Goal: Check status: Check status

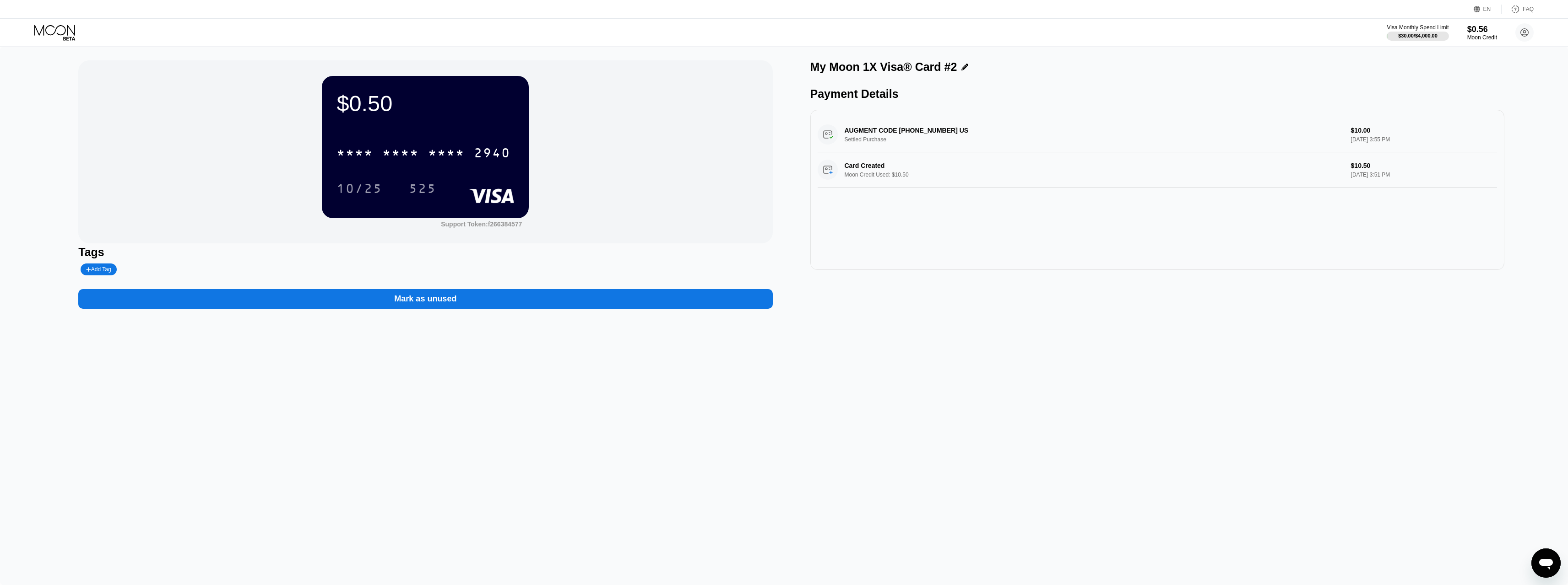
click at [67, 42] on div "Visa Monthly Spend Limit $30.00 / $4,000.00 $0.56 Moon Credit aura asus [EMAIL_…" at bounding box center [784, 33] width 1568 height 27
click at [61, 34] on icon at bounding box center [56, 33] width 43 height 16
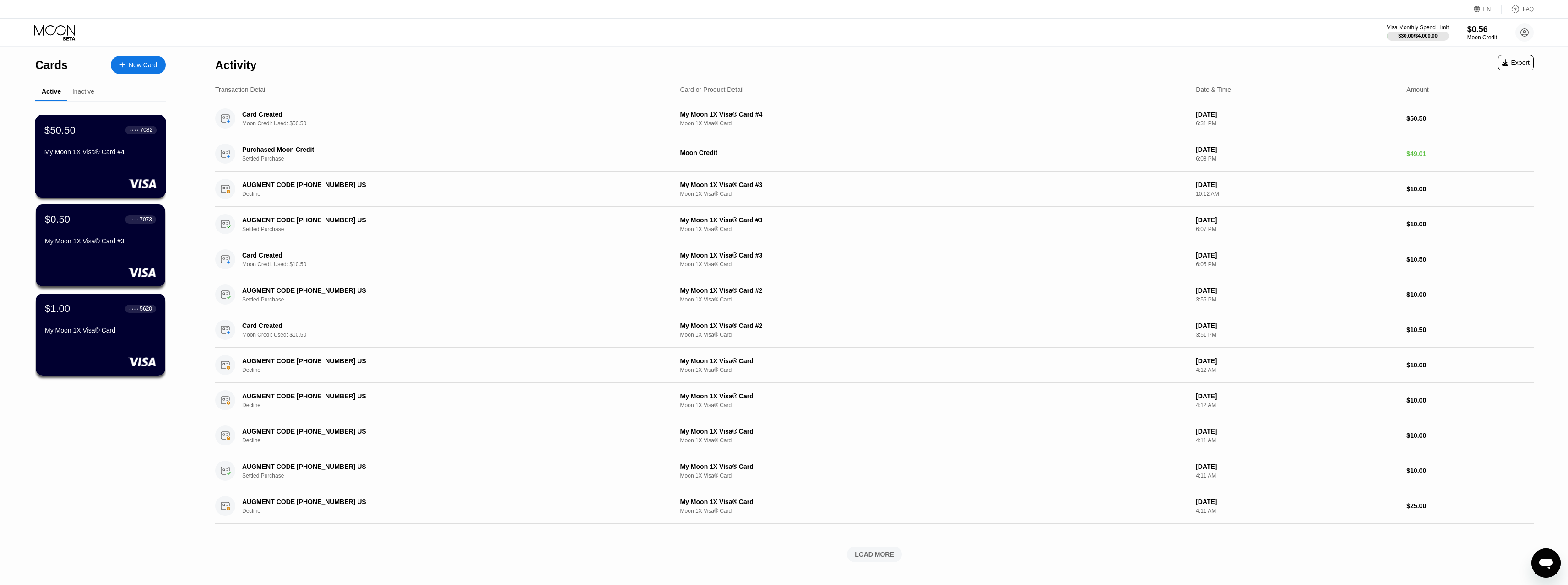
click at [103, 166] on div "$50.50 ● ● ● ● 7082 My Moon 1X Visa® Card #4" at bounding box center [100, 156] width 131 height 83
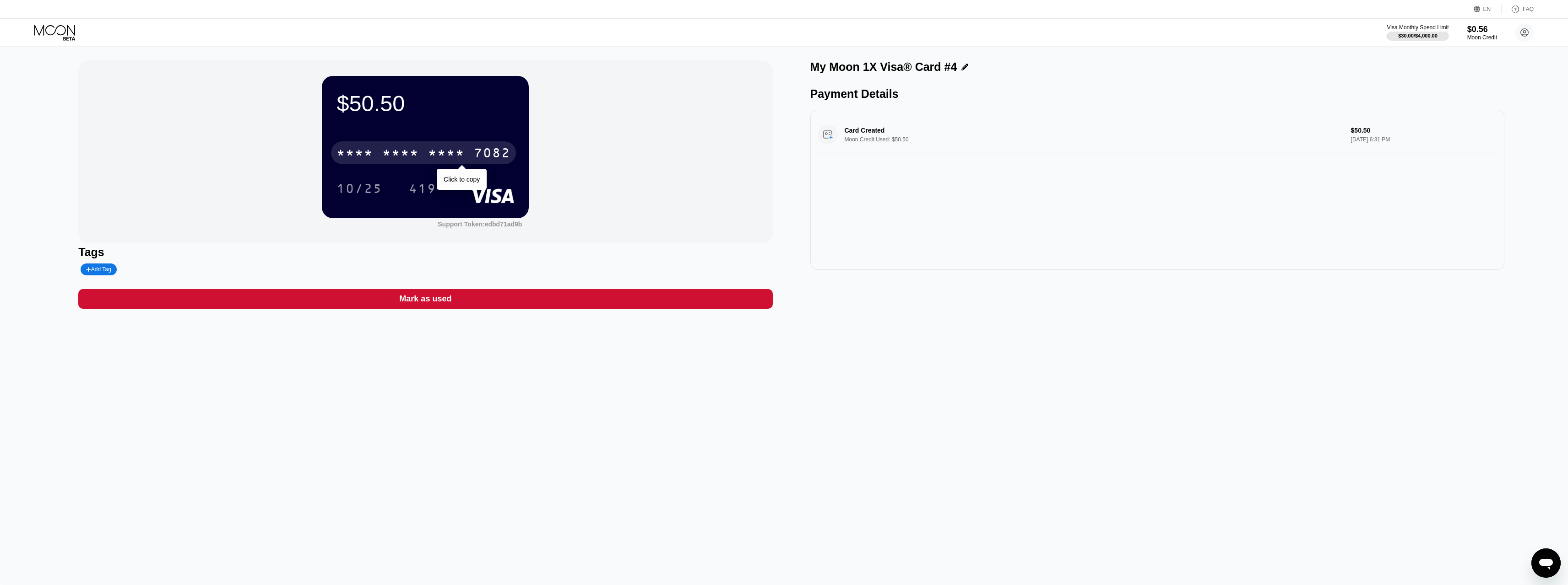
click at [453, 153] on div "* * * *" at bounding box center [446, 153] width 37 height 15
click at [426, 197] on div "419" at bounding box center [422, 189] width 27 height 15
